Goal: Transaction & Acquisition: Purchase product/service

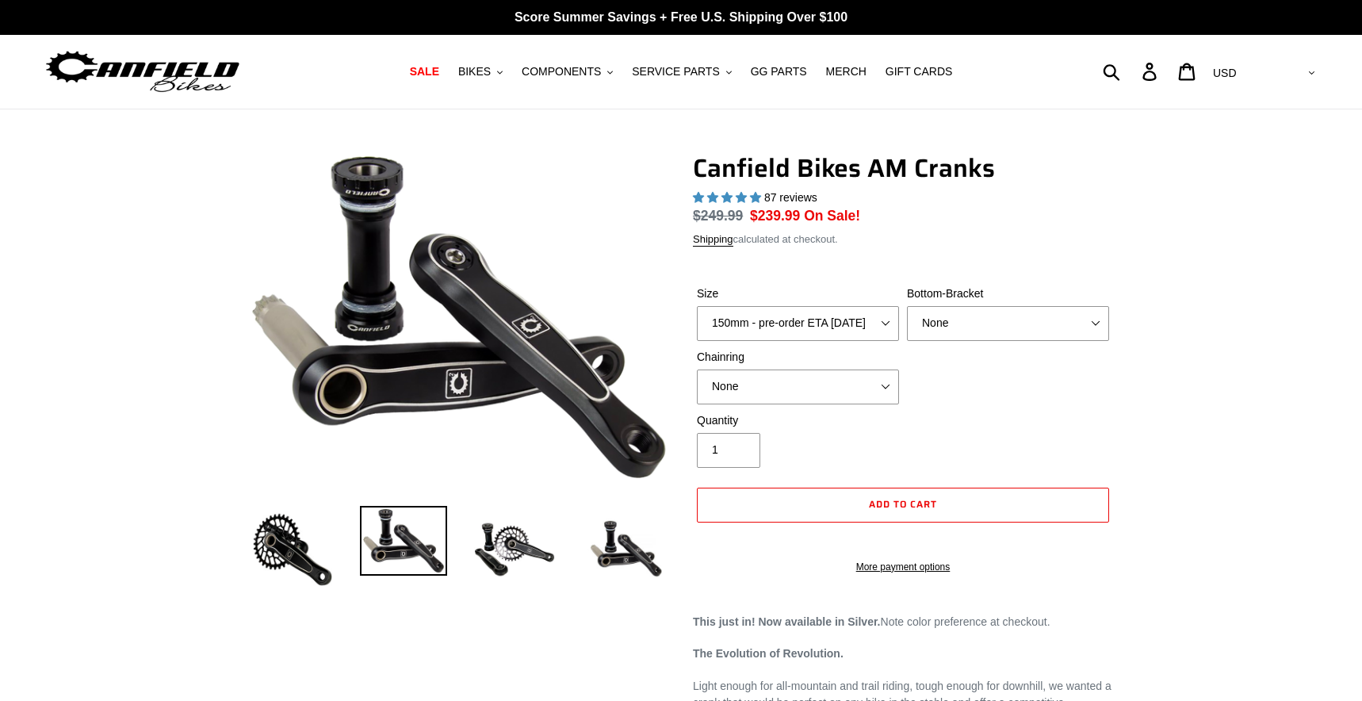
select select "highest-rating"
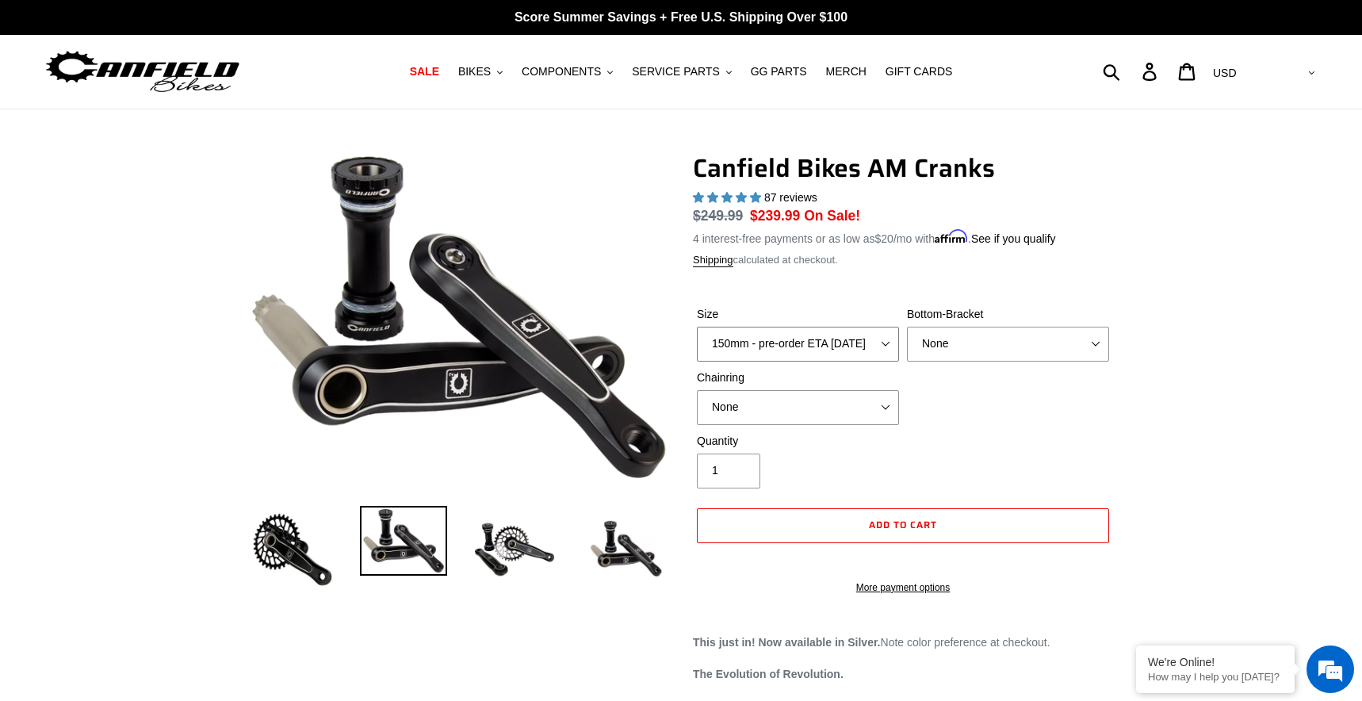
click at [781, 343] on select "150mm - pre-order ETA [DATE] 155mm - pre-order ETA [DATE] 160mm - pre-order ETA…" at bounding box center [798, 344] width 202 height 35
select select "170mm - pre-order ETA [DATE]"
click at [697, 327] on select "150mm - pre-order ETA [DATE] 155mm - pre-order ETA [DATE] 160mm - pre-order ETA…" at bounding box center [798, 344] width 202 height 35
click at [520, 536] on img at bounding box center [514, 549] width 87 height 87
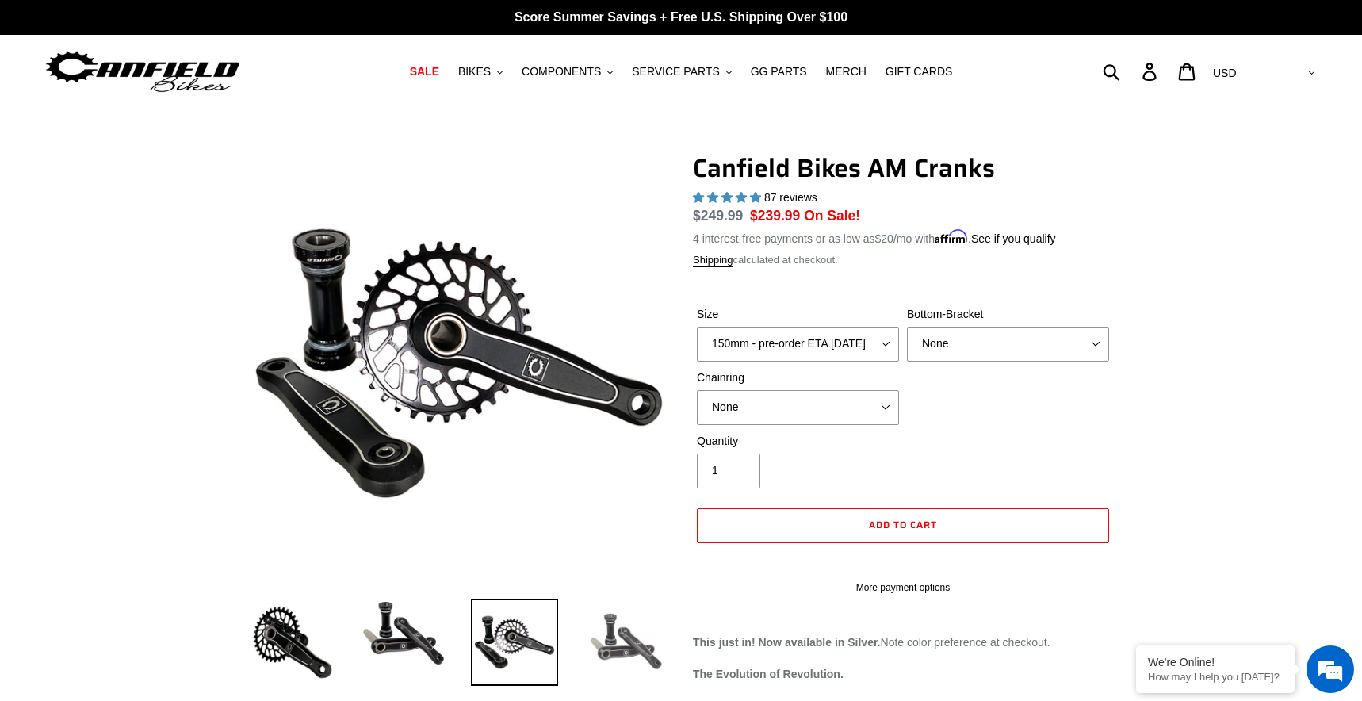
click at [624, 645] on img at bounding box center [625, 641] width 87 height 87
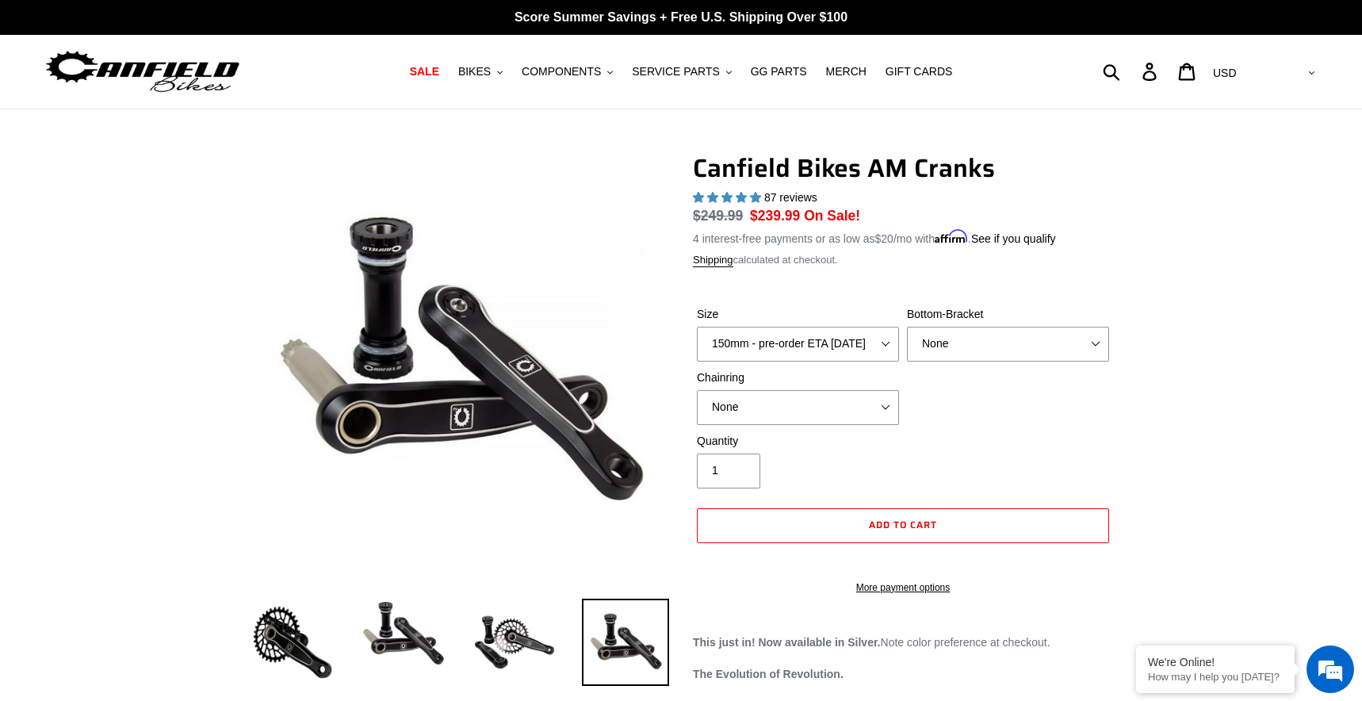
click at [738, 198] on span "4.97 stars" at bounding box center [743, 197] width 14 height 10
click at [775, 196] on span "87 reviews" at bounding box center [790, 197] width 53 height 13
click at [952, 339] on select "None BSA Threaded 68/73mm Press Fit PF92" at bounding box center [1008, 344] width 202 height 35
click at [907, 327] on select "None BSA Threaded 68/73mm Press Fit PF92" at bounding box center [1008, 344] width 202 height 35
click at [981, 342] on select "None BSA Threaded 68/73mm Press Fit PF92" at bounding box center [1008, 344] width 202 height 35
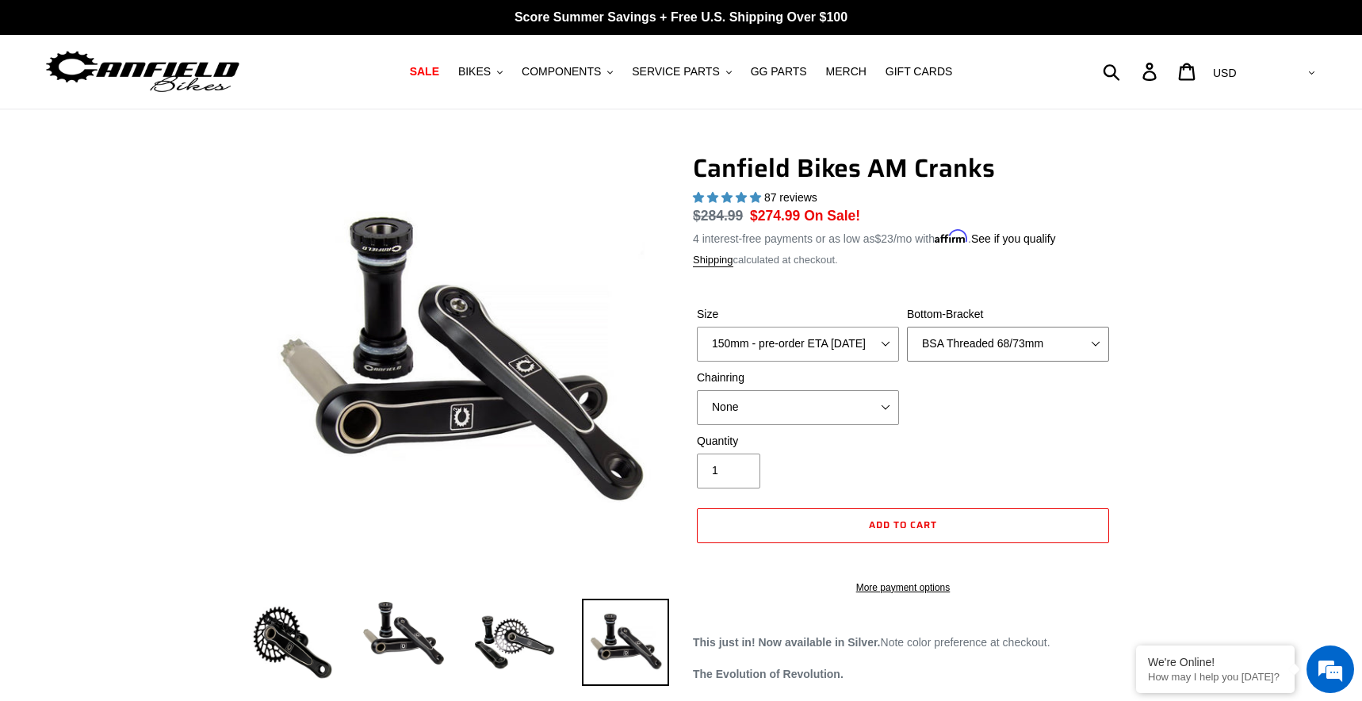
select select "None"
click at [907, 327] on select "None BSA Threaded 68/73mm Press Fit PF92" at bounding box center [1008, 344] width 202 height 35
